Goal: Check status

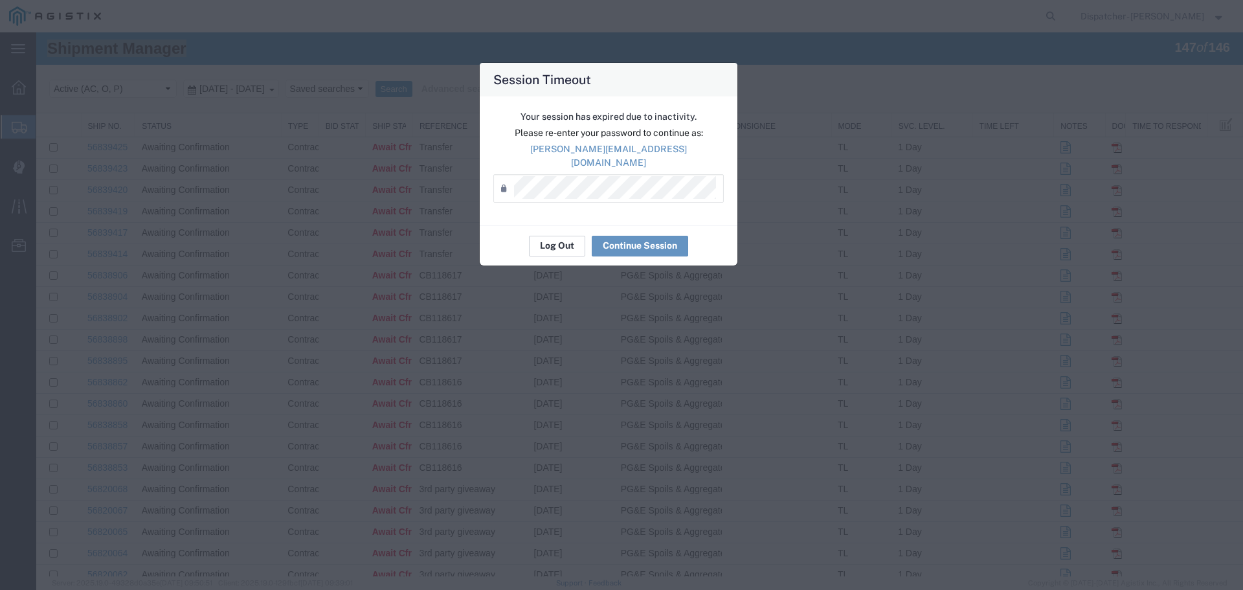
click at [557, 240] on button "Log Out" at bounding box center [557, 246] width 56 height 21
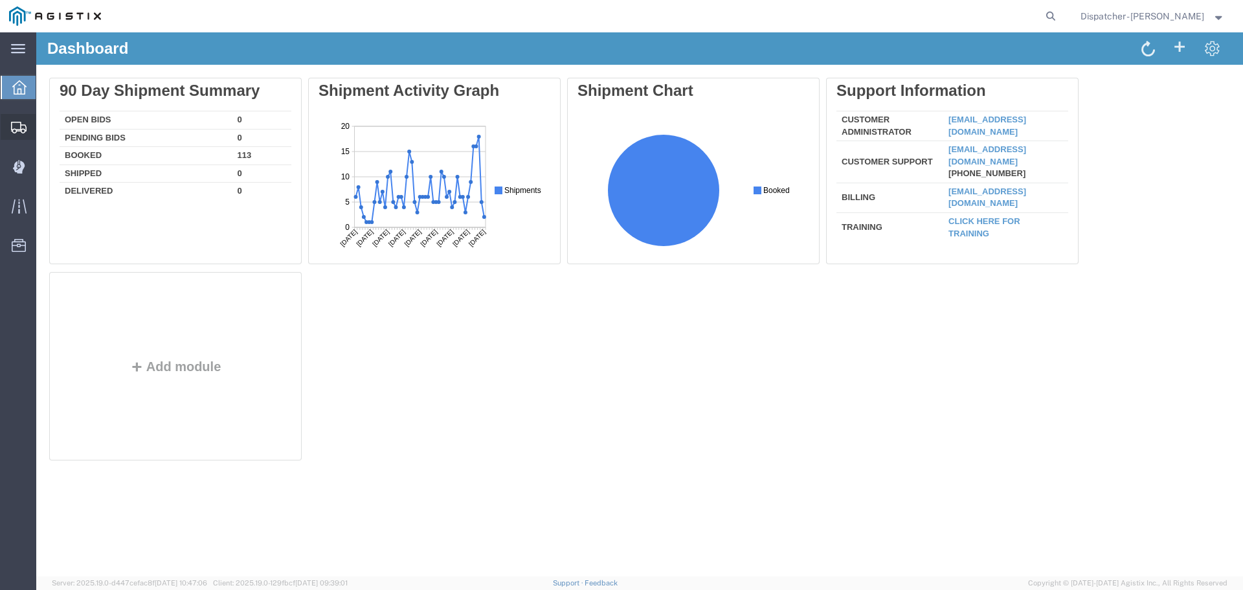
click at [45, 126] on span "Shipments" at bounding box center [40, 127] width 9 height 26
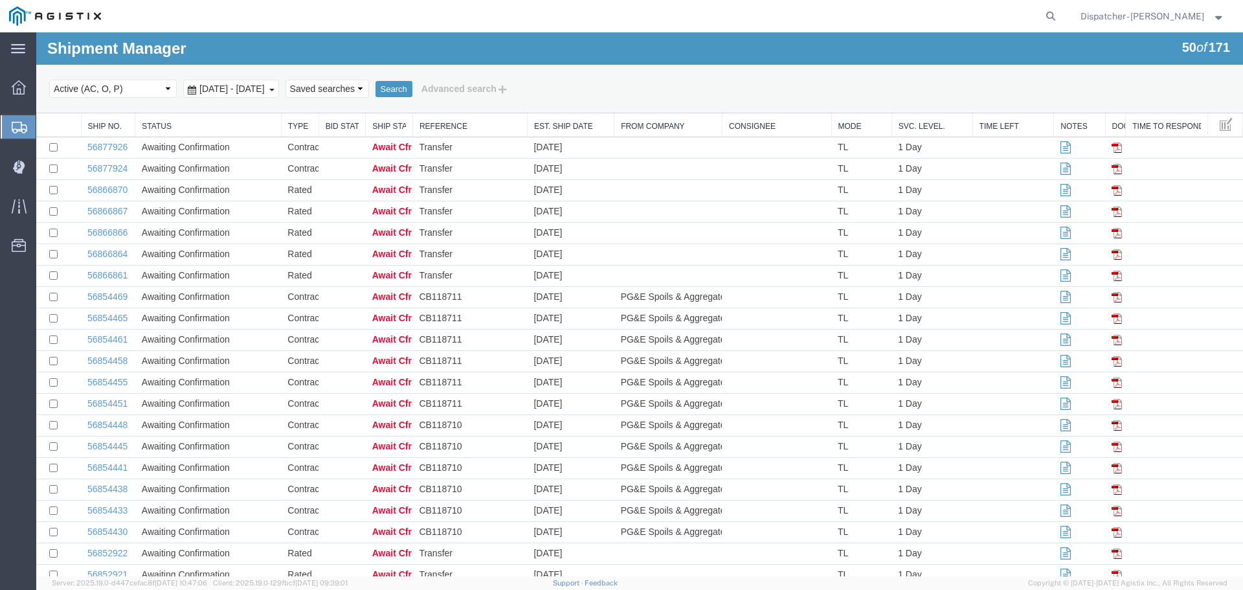
click at [563, 120] on th "Est. Ship Date" at bounding box center [570, 125] width 87 height 24
click at [561, 127] on link "Est. Ship Date" at bounding box center [570, 126] width 73 height 11
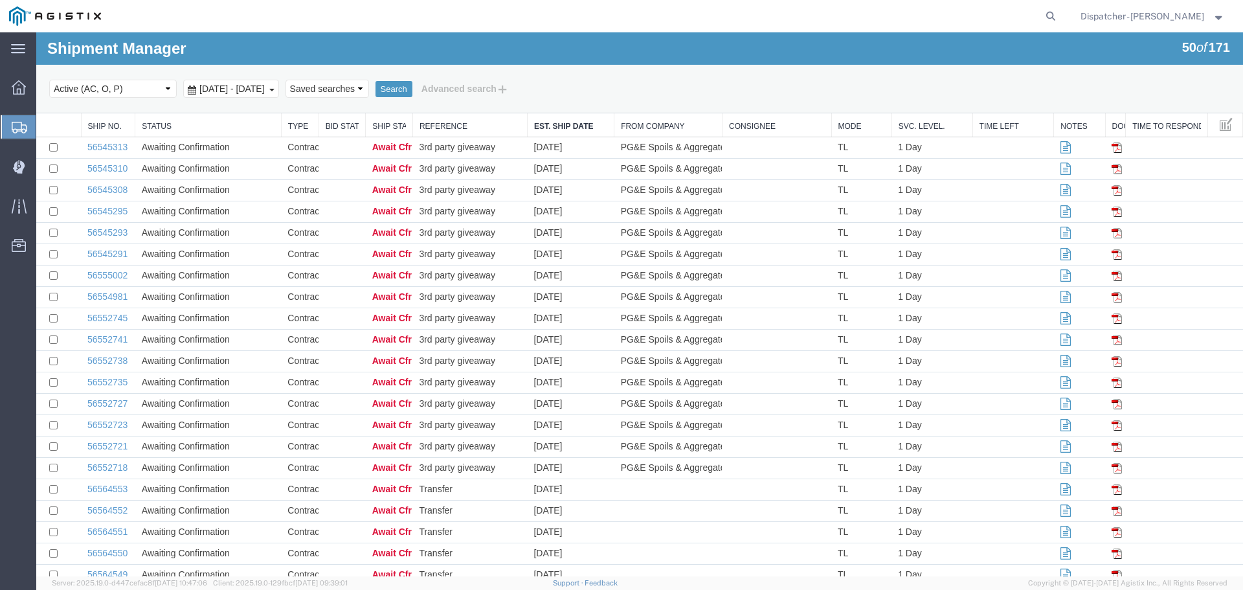
click at [561, 127] on link "Est. Ship Date" at bounding box center [570, 126] width 73 height 11
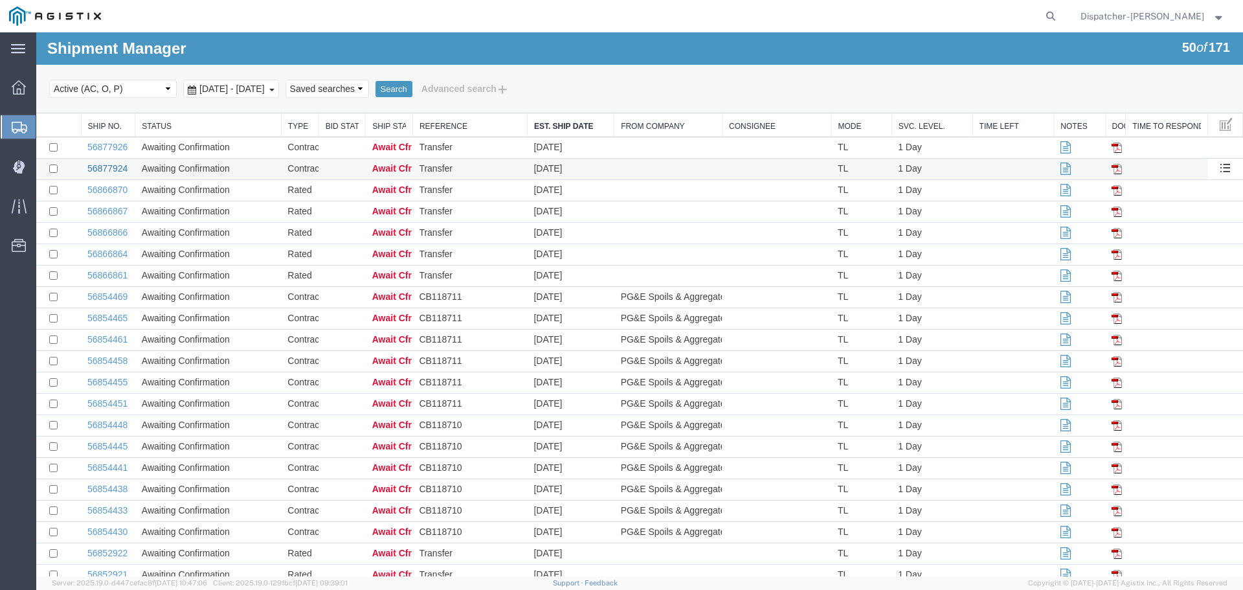
click at [112, 168] on link "56877924" at bounding box center [107, 168] width 40 height 10
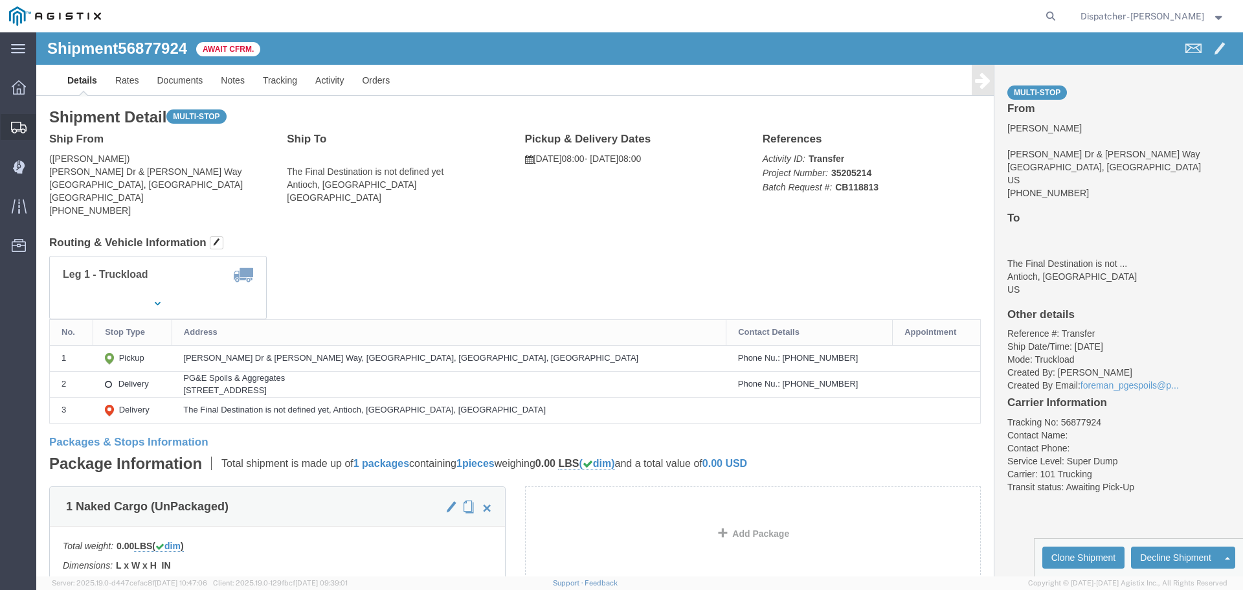
click at [45, 124] on span "Shipments" at bounding box center [40, 127] width 9 height 26
